Goal: Task Accomplishment & Management: Complete application form

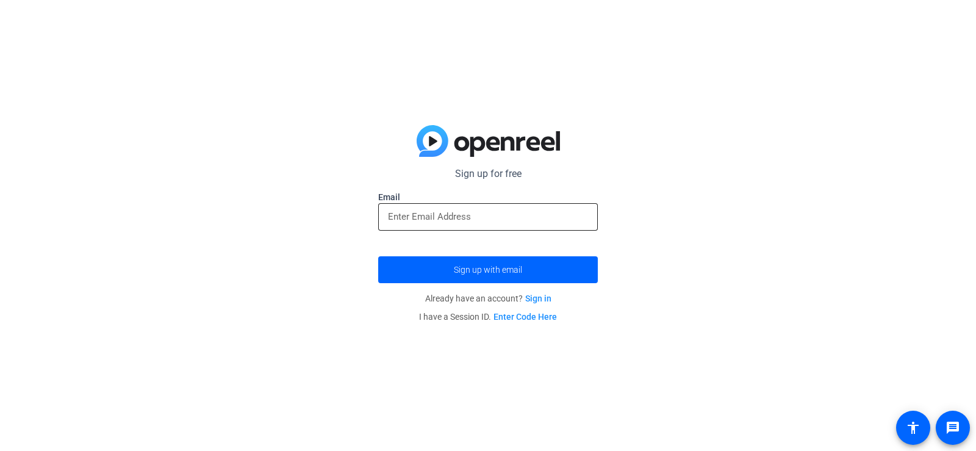
click at [471, 215] on input "email" at bounding box center [488, 216] width 200 height 15
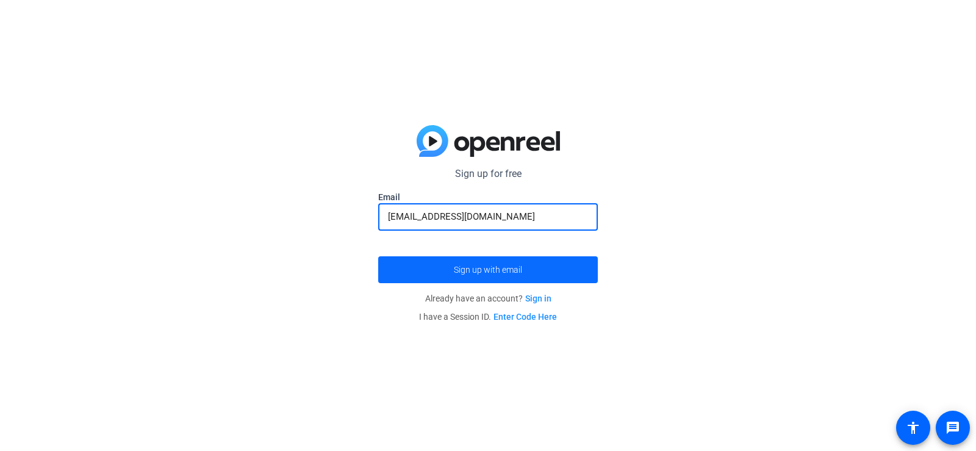
type input "[EMAIL_ADDRESS][DOMAIN_NAME]"
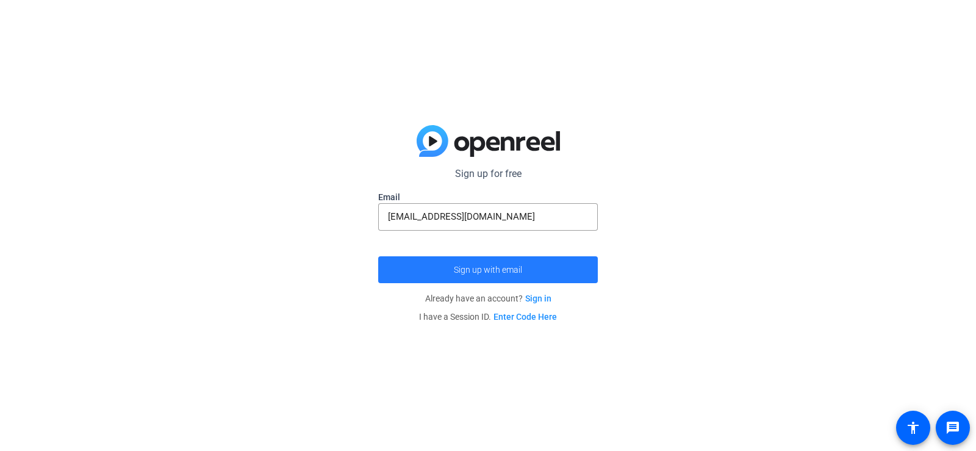
click at [490, 270] on span "Sign up with email" at bounding box center [488, 270] width 68 height 0
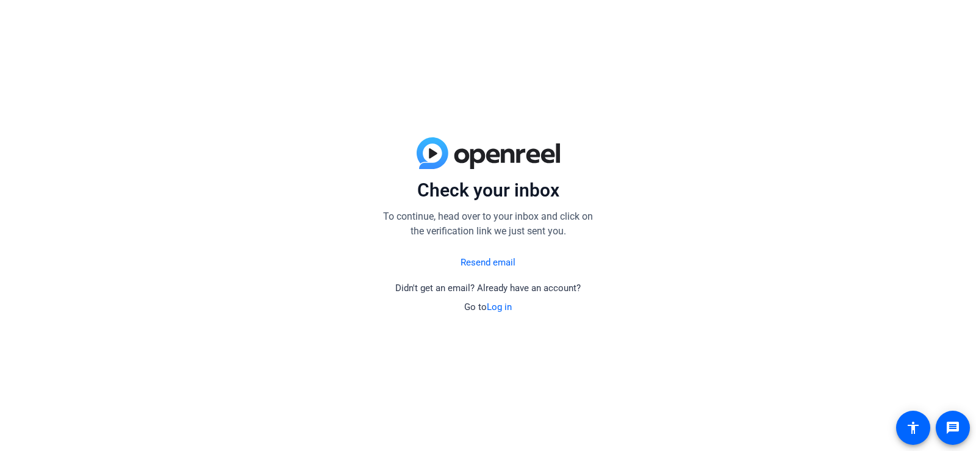
click at [495, 305] on link "Log in" at bounding box center [499, 306] width 25 height 11
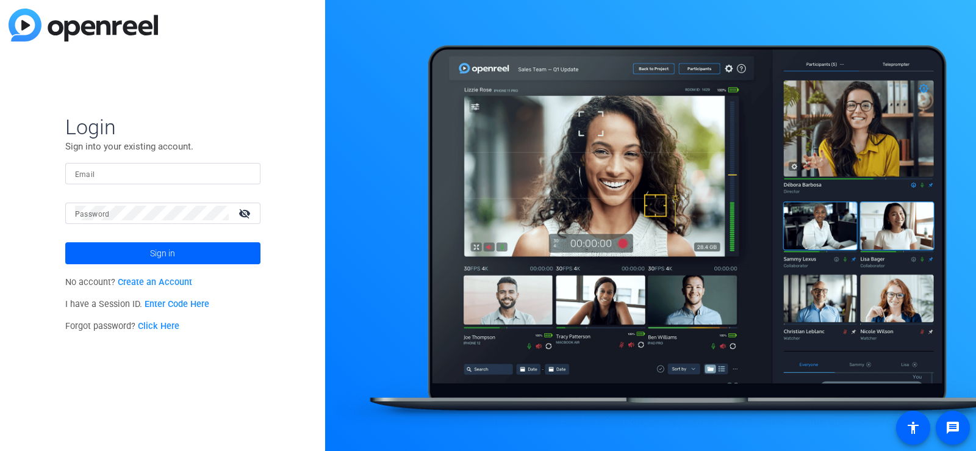
click at [179, 176] on input "Email" at bounding box center [163, 173] width 176 height 15
type input "[EMAIL_ADDRESS][DOMAIN_NAME]"
click at [243, 207] on mat-icon "visibility_off" at bounding box center [245, 213] width 29 height 18
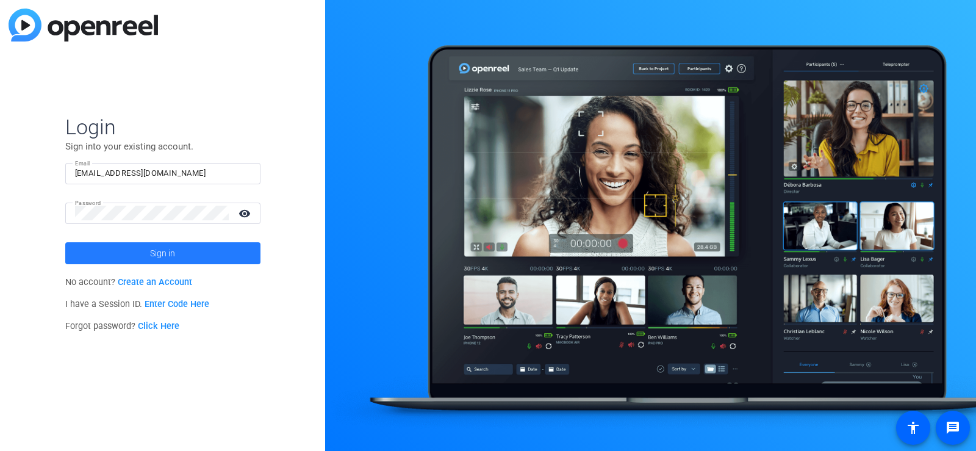
click at [207, 251] on span at bounding box center [162, 252] width 195 height 29
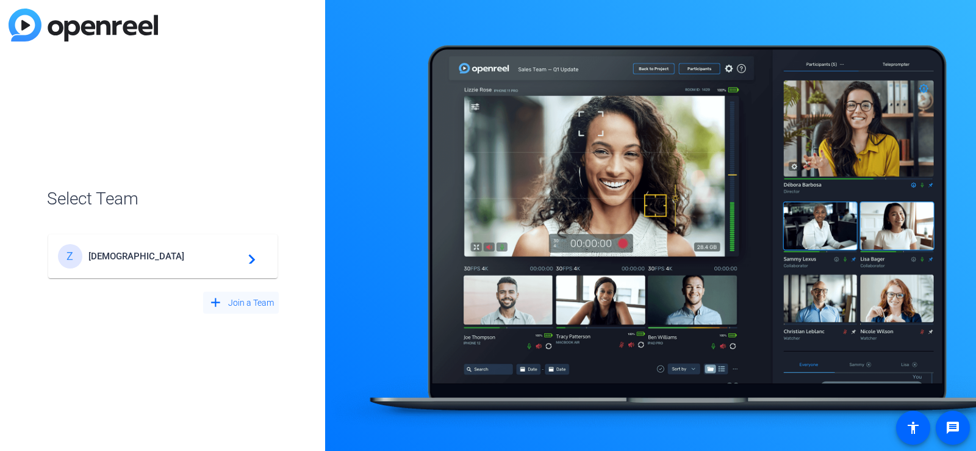
click at [266, 302] on span "Join a Team" at bounding box center [251, 302] width 46 height 13
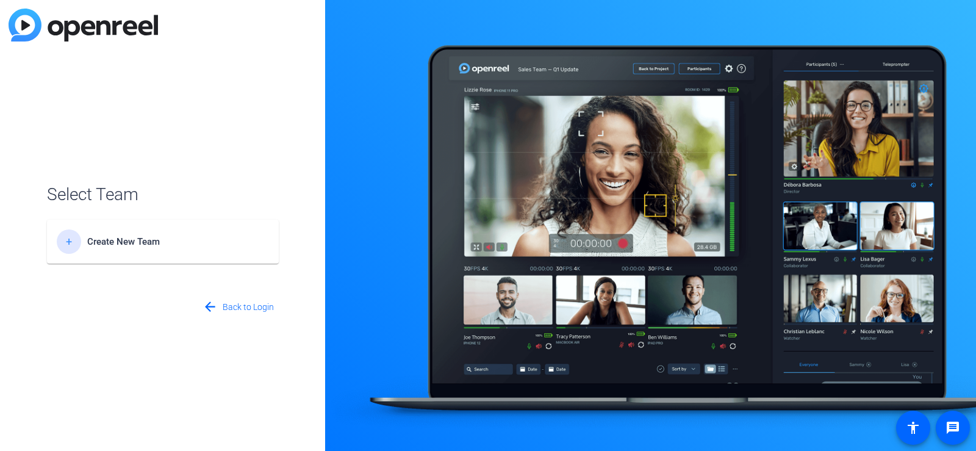
click at [126, 242] on span "Create New Team" at bounding box center [163, 241] width 152 height 11
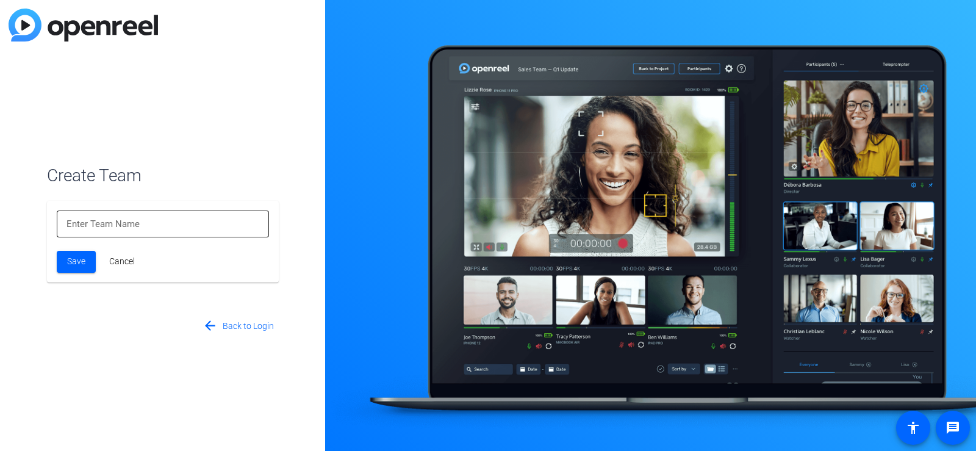
click at [139, 227] on input at bounding box center [162, 223] width 193 height 15
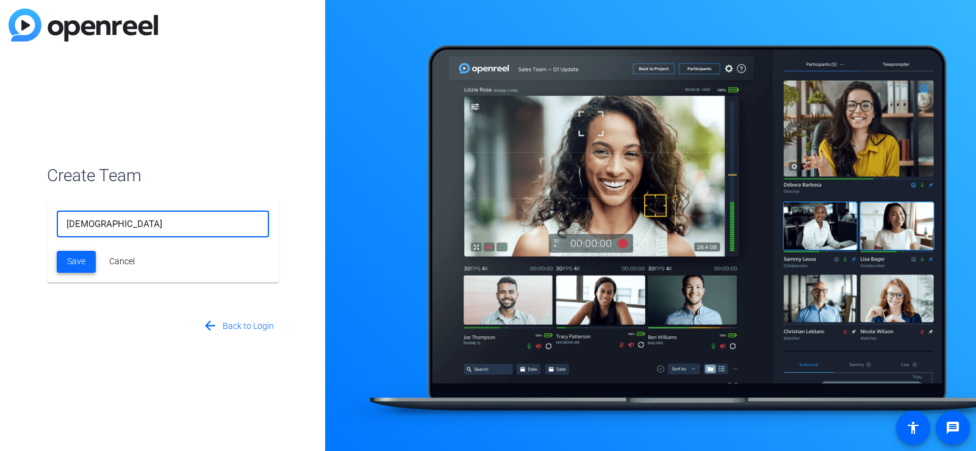
type input "[DEMOGRAPHIC_DATA]"
click at [82, 260] on span "Save" at bounding box center [76, 261] width 18 height 13
click at [135, 227] on input "[DEMOGRAPHIC_DATA]" at bounding box center [162, 223] width 193 height 15
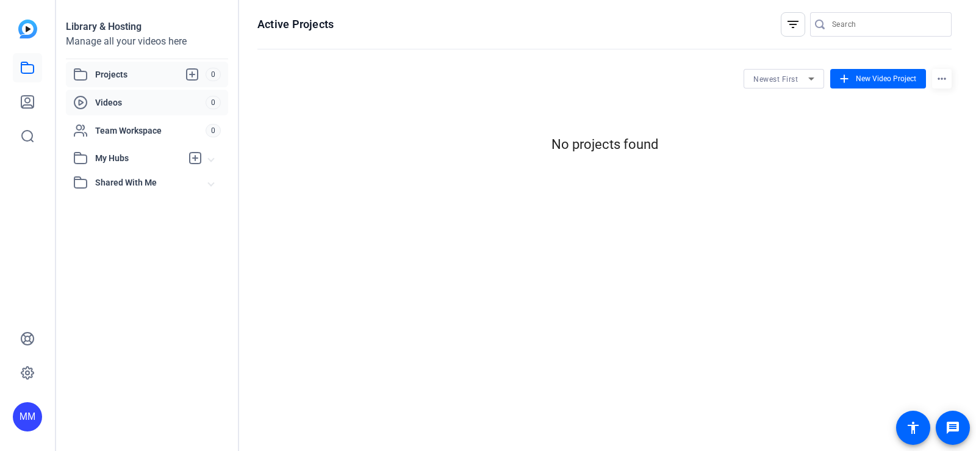
click at [118, 95] on div "Videos" at bounding box center [139, 102] width 132 height 15
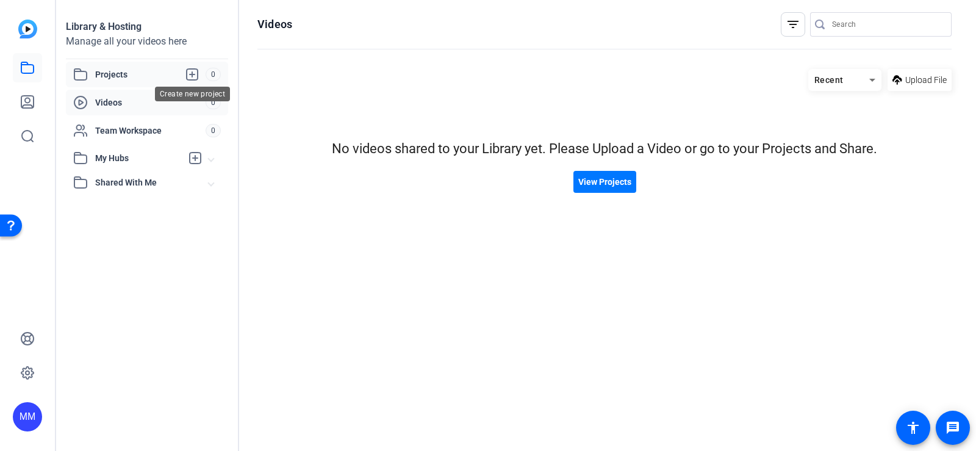
click at [190, 73] on icon at bounding box center [192, 74] width 15 height 15
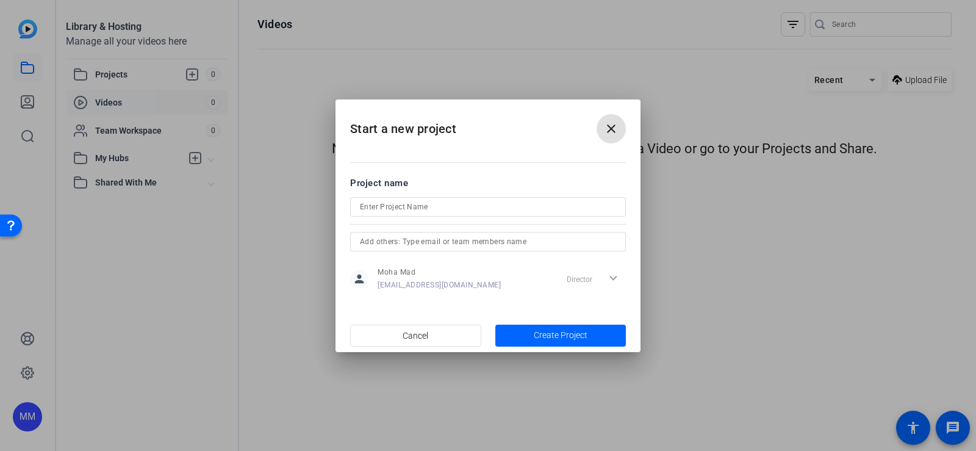
click at [484, 210] on input at bounding box center [488, 206] width 256 height 15
type input "[DEMOGRAPHIC_DATA]"
click at [563, 332] on span "Create Project" at bounding box center [561, 335] width 54 height 13
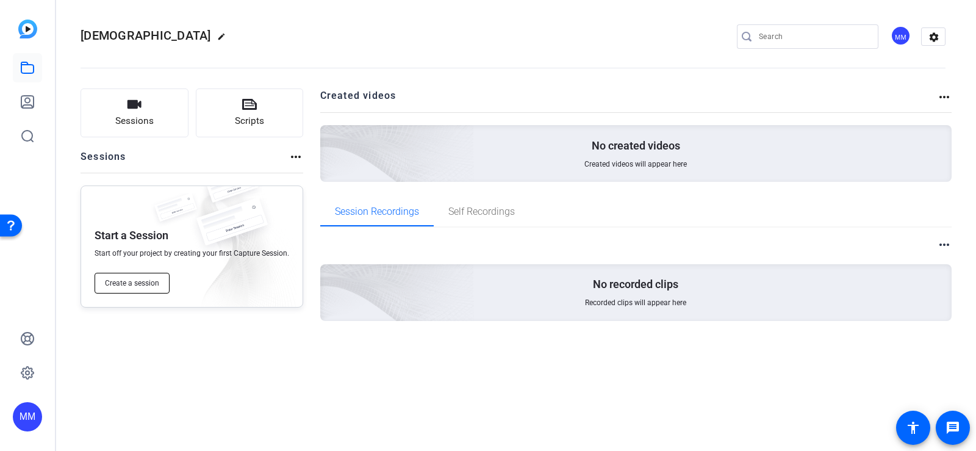
click at [140, 282] on span "Create a session" at bounding box center [132, 283] width 54 height 10
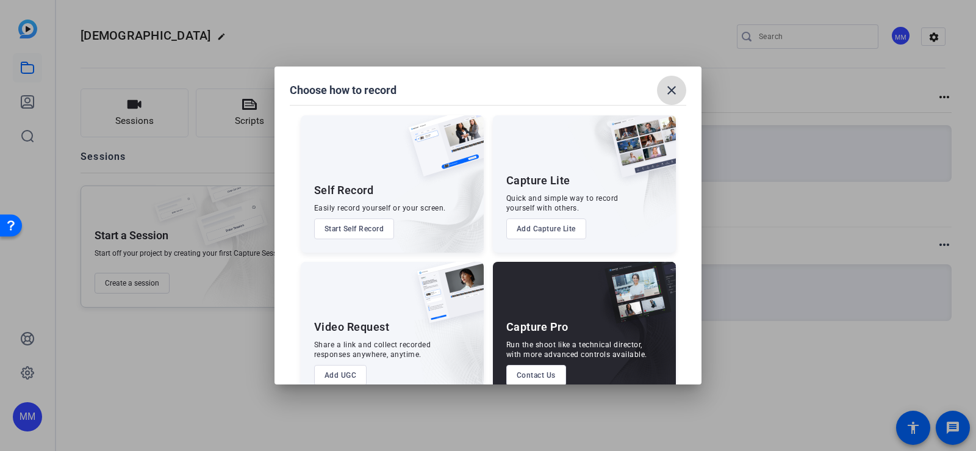
click at [669, 87] on mat-icon "close" at bounding box center [671, 90] width 15 height 15
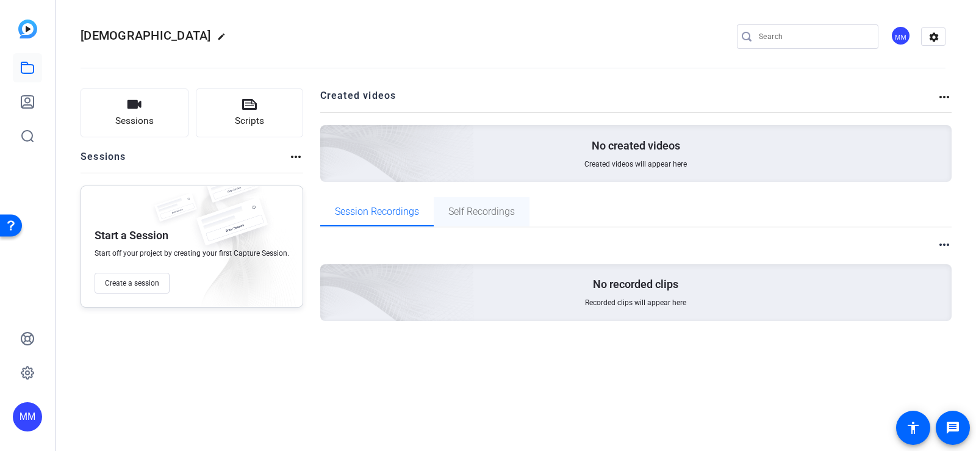
click at [467, 210] on span "Self Recordings" at bounding box center [481, 212] width 66 height 10
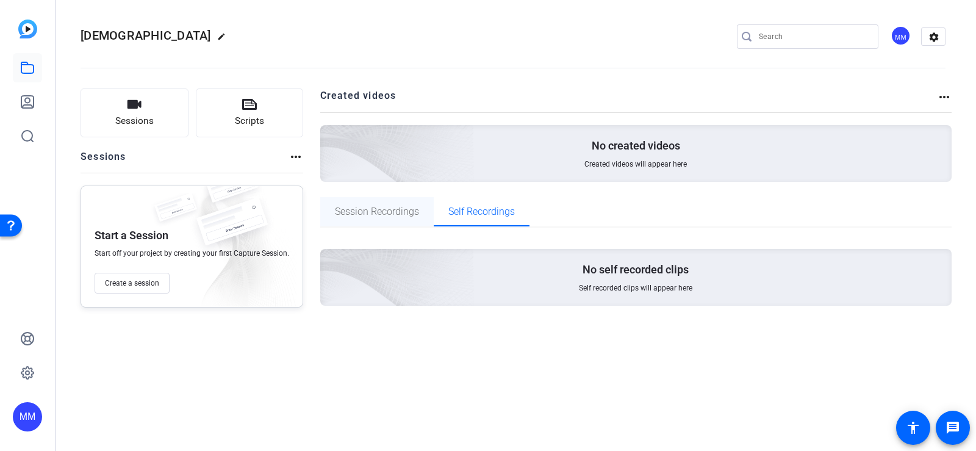
click at [379, 207] on span "Session Recordings" at bounding box center [377, 212] width 84 height 10
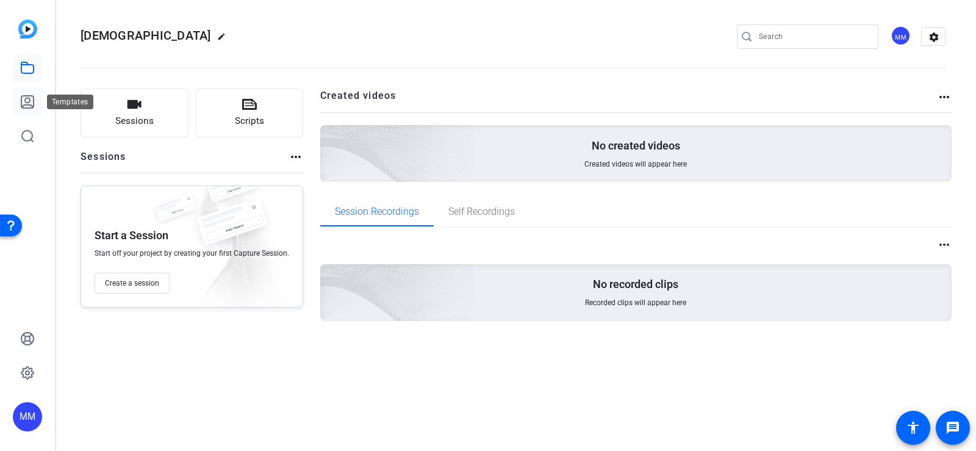
click at [28, 102] on icon at bounding box center [27, 102] width 15 height 15
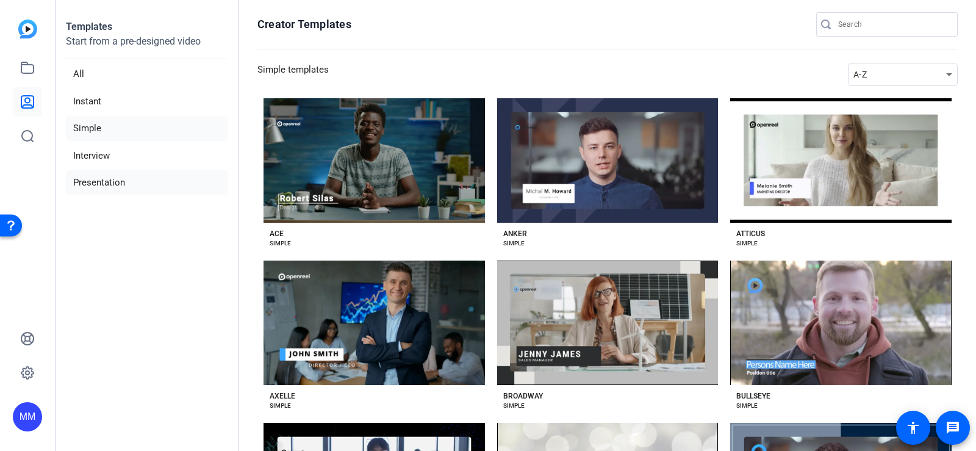
click at [107, 176] on li "Presentation" at bounding box center [147, 182] width 162 height 25
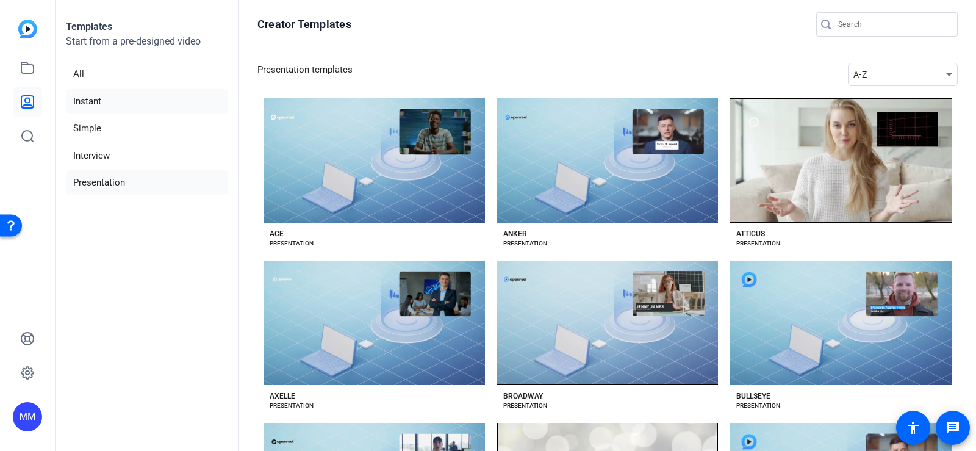
click at [82, 96] on li "Instant" at bounding box center [147, 101] width 162 height 25
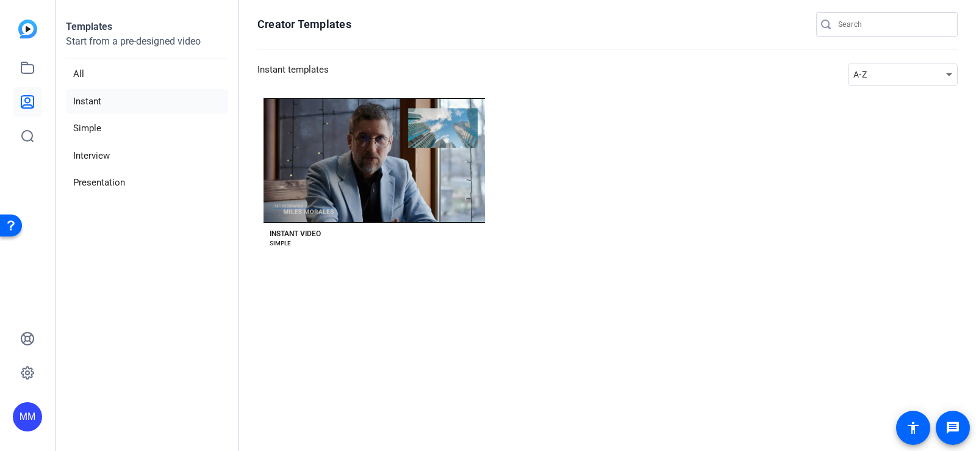
click at [24, 414] on div "MM" at bounding box center [27, 416] width 29 height 29
click at [129, 295] on div at bounding box center [488, 225] width 976 height 451
click at [25, 26] on img at bounding box center [27, 29] width 19 height 19
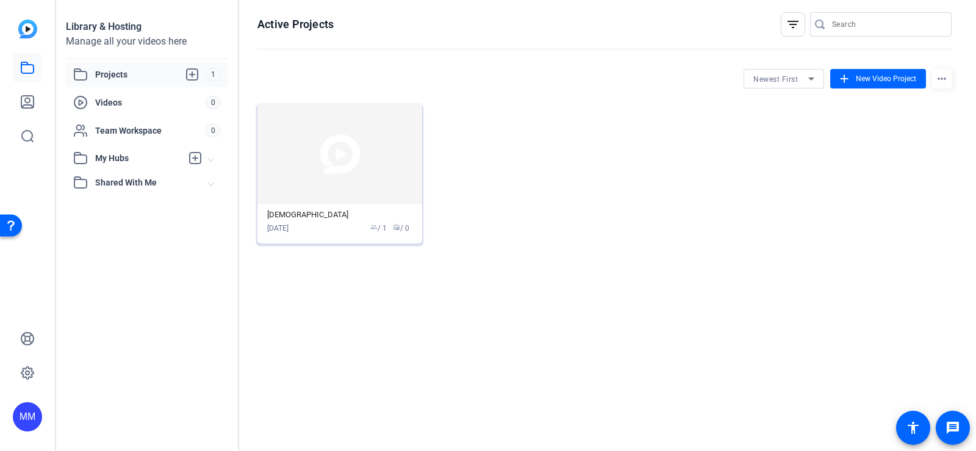
click at [352, 166] on img at bounding box center [339, 154] width 165 height 100
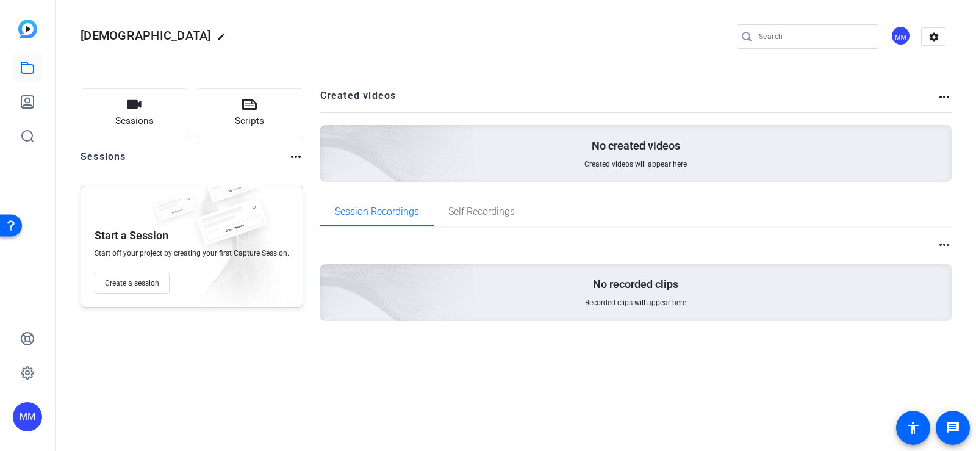
click at [295, 156] on mat-icon "more_horiz" at bounding box center [295, 156] width 15 height 15
click at [295, 156] on div at bounding box center [488, 225] width 976 height 451
click at [360, 84] on div "Sessions Scripts Sessions more_horiz Start a Session Start off your project by …" at bounding box center [512, 224] width 913 height 302
click at [644, 157] on div "No created videos Created videos will appear here" at bounding box center [636, 153] width 632 height 57
click at [945, 95] on mat-icon "more_horiz" at bounding box center [944, 97] width 15 height 15
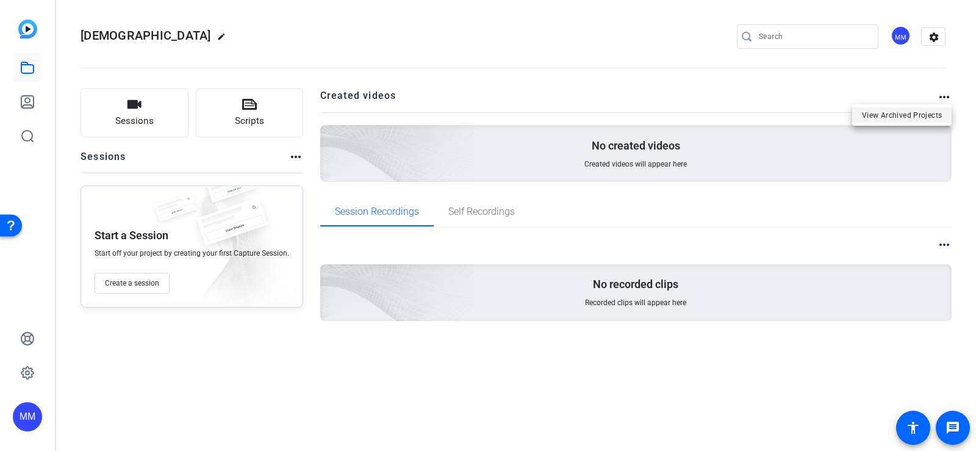
click at [915, 113] on span "View Archived Projects" at bounding box center [902, 114] width 80 height 15
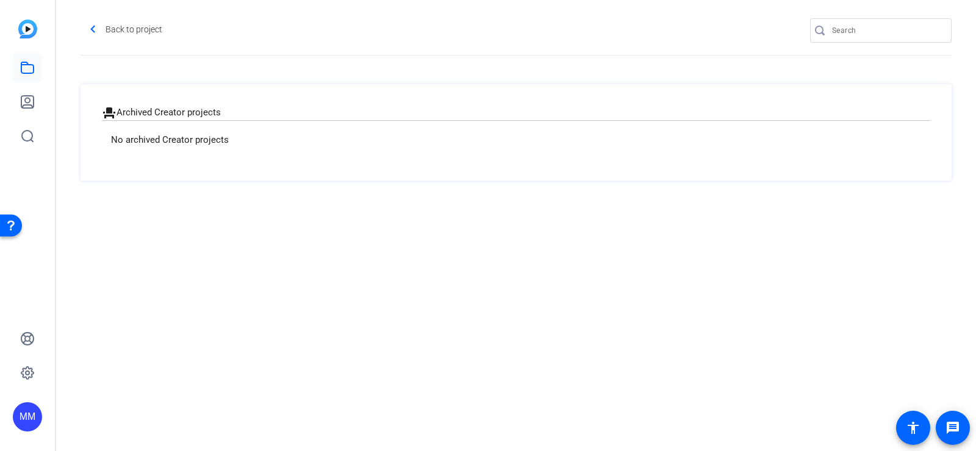
click at [234, 141] on div "No archived Creator projects" at bounding box center [516, 139] width 828 height 39
click at [170, 132] on div "No archived Creator projects" at bounding box center [516, 139] width 828 height 39
click at [145, 105] on h2 "event_seat Archived Creator projects" at bounding box center [516, 112] width 828 height 15
click at [143, 109] on h2 "event_seat Archived Creator projects" at bounding box center [516, 112] width 828 height 15
click at [140, 113] on h2 "event_seat Archived Creator projects" at bounding box center [516, 112] width 828 height 15
